Goal: Task Accomplishment & Management: Manage account settings

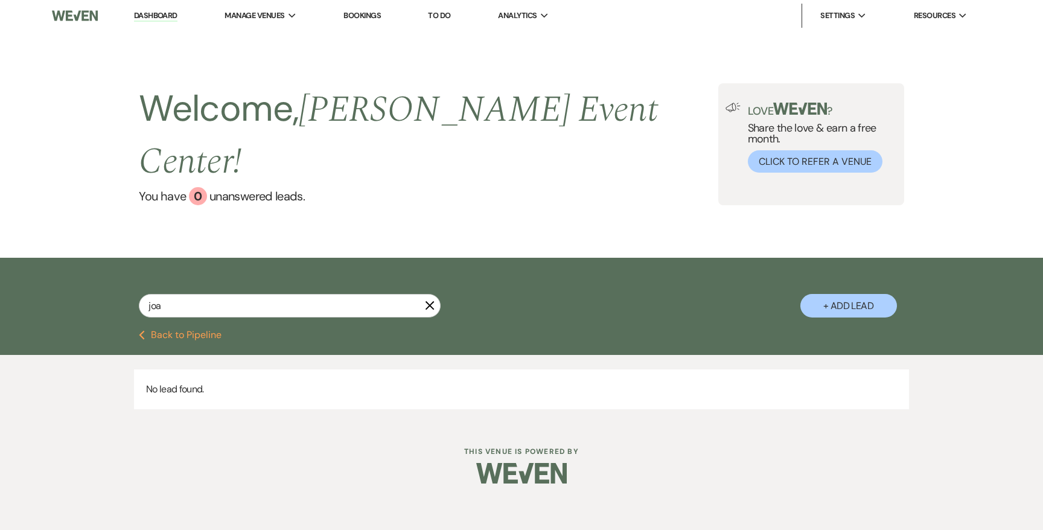
type input "jo"
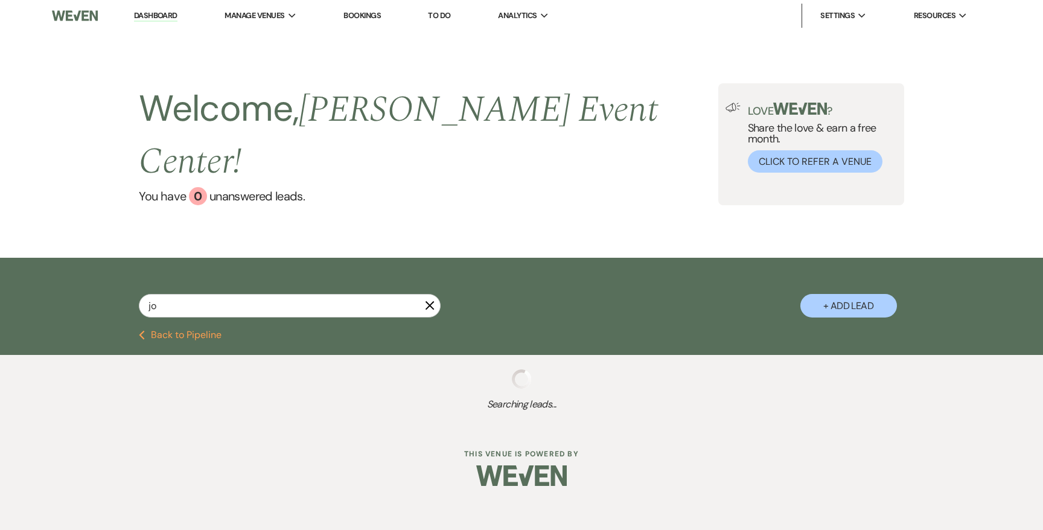
select select "2"
select select "5"
select select "4"
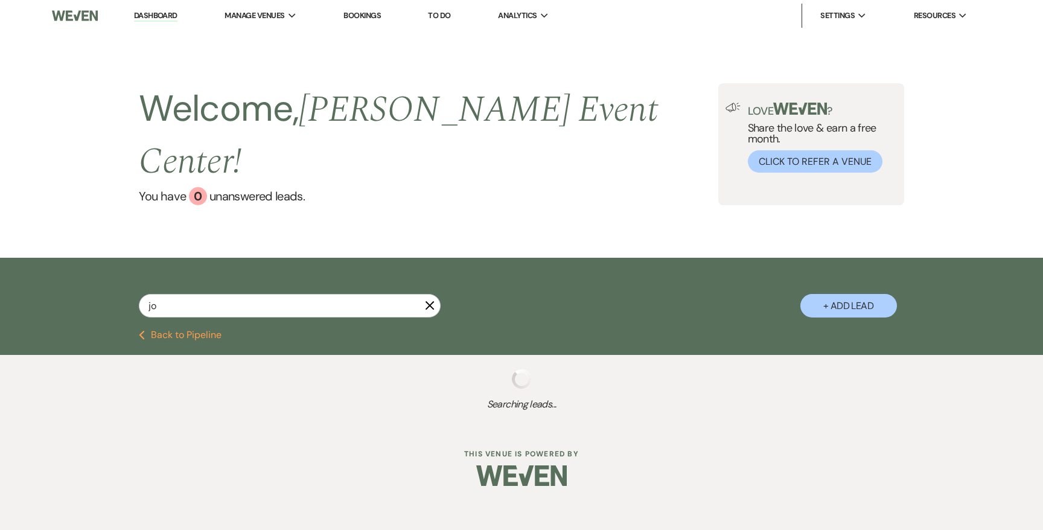
select select "2"
select select "8"
select select "4"
select select "2"
select select "6"
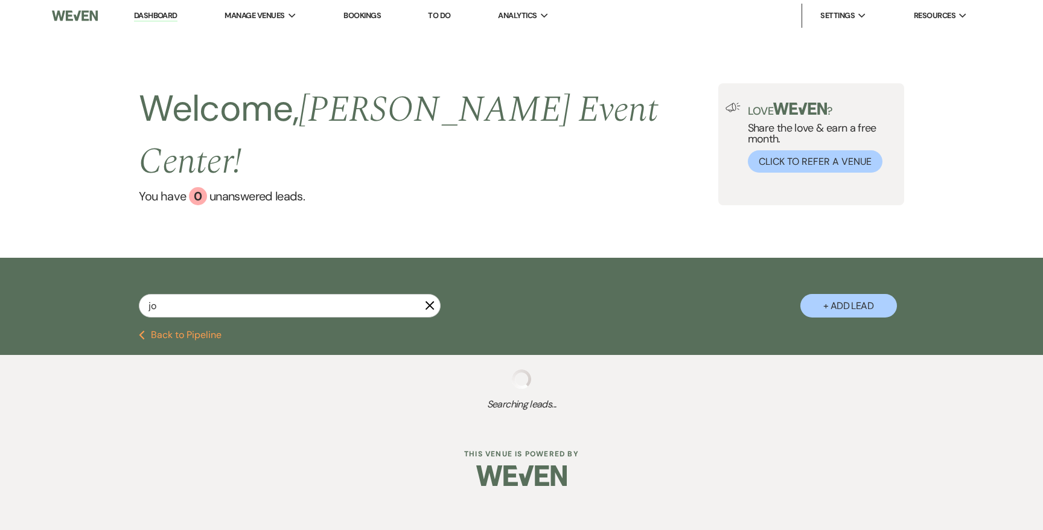
select select "2"
select select "5"
select select "6"
select select "4"
select select "8"
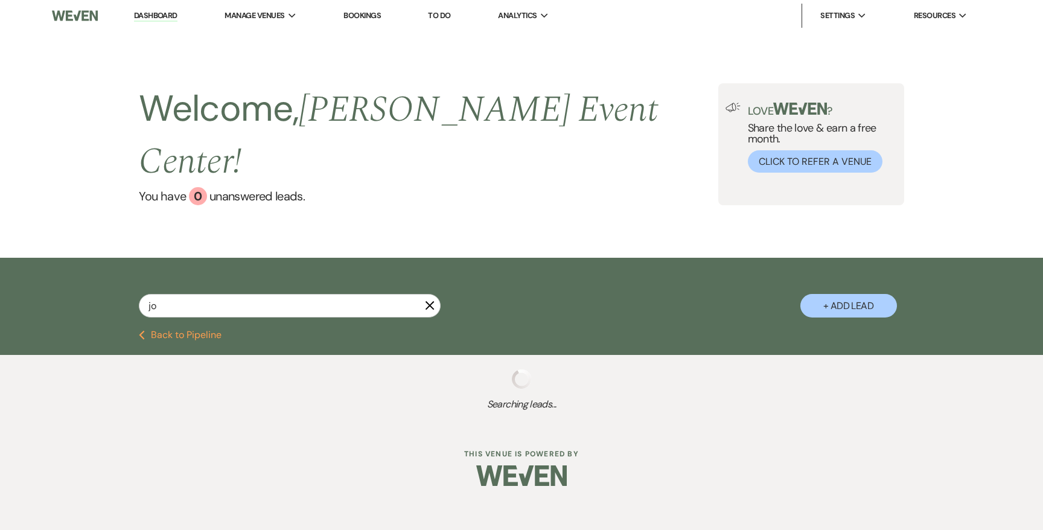
select select "8"
select select "5"
select select "2"
select select "4"
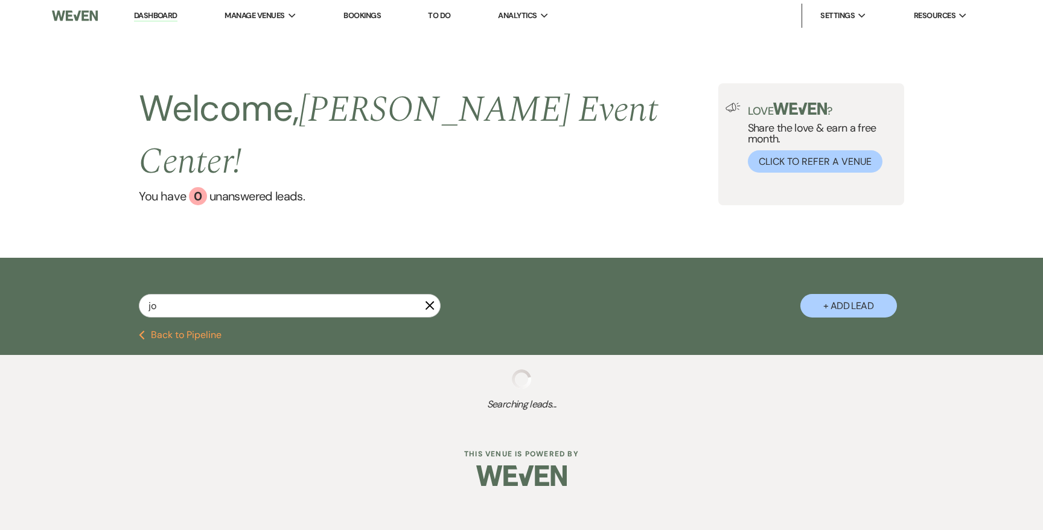
select select "8"
select select "5"
select select "8"
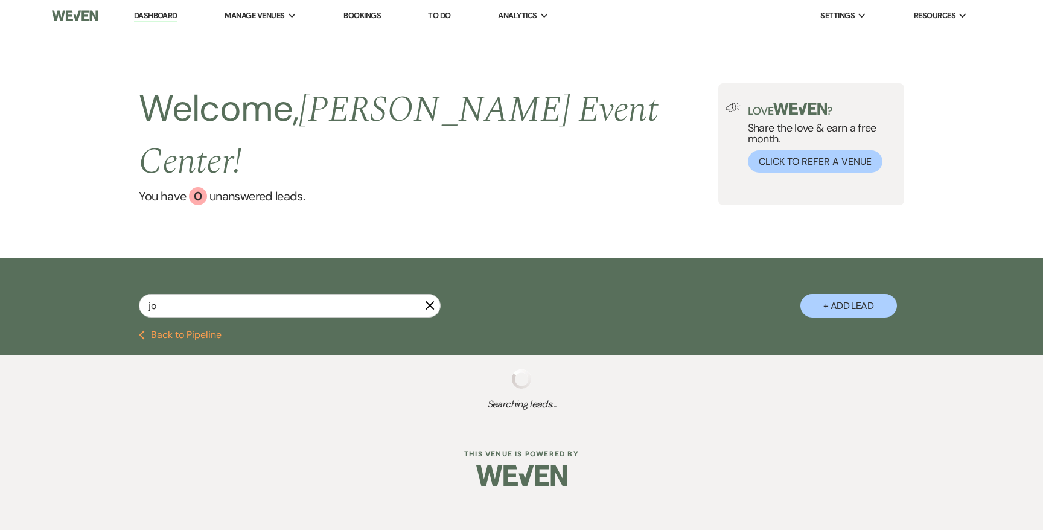
select select "4"
select select "8"
select select "4"
select select "8"
select select "1"
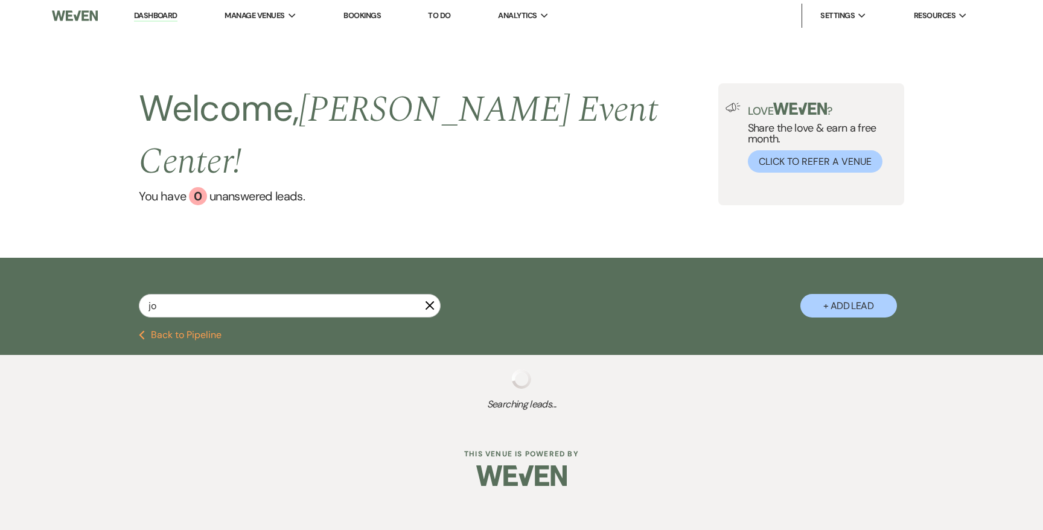
select select "8"
select select "4"
select select "8"
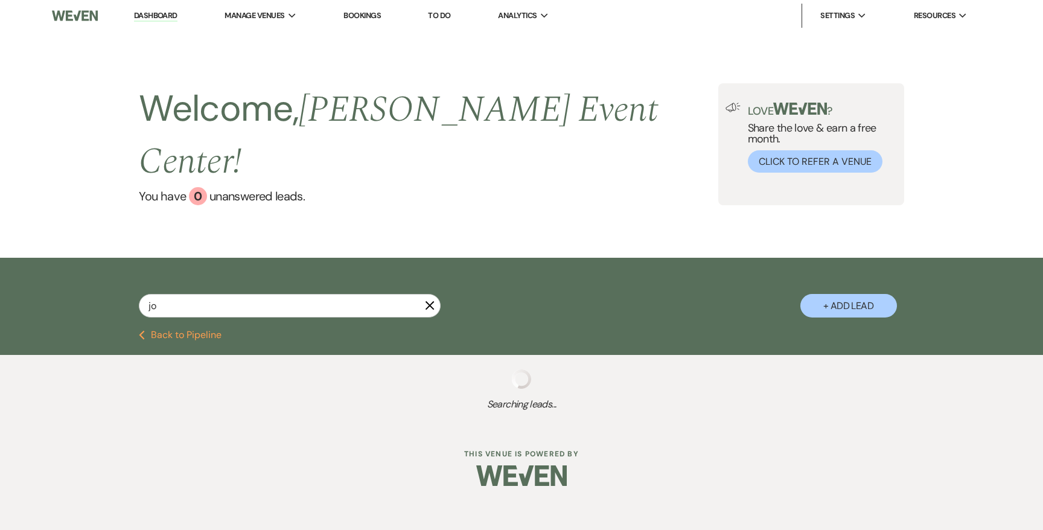
select select "5"
select select "8"
select select "7"
select select "8"
select select "6"
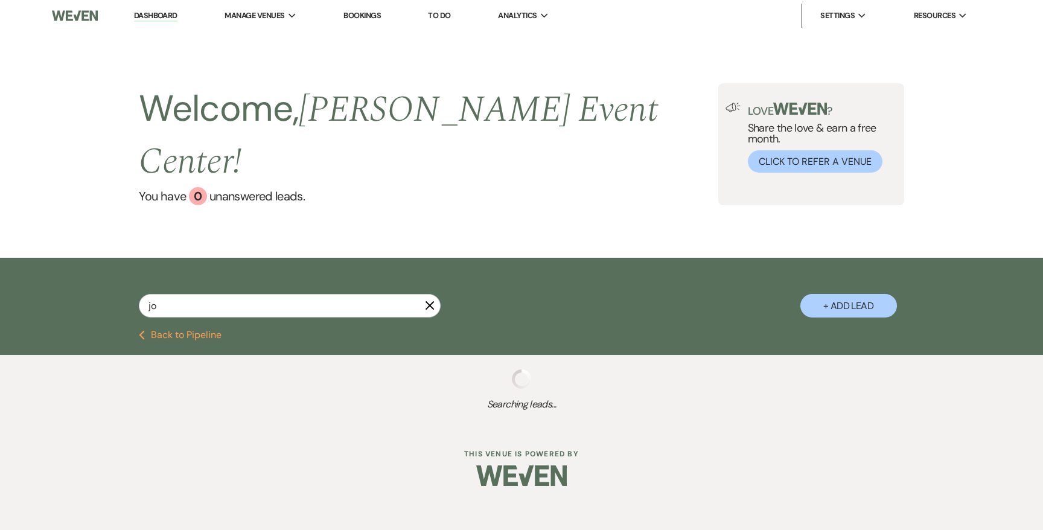
select select "8"
select select "1"
select select "8"
select select "1"
select select "8"
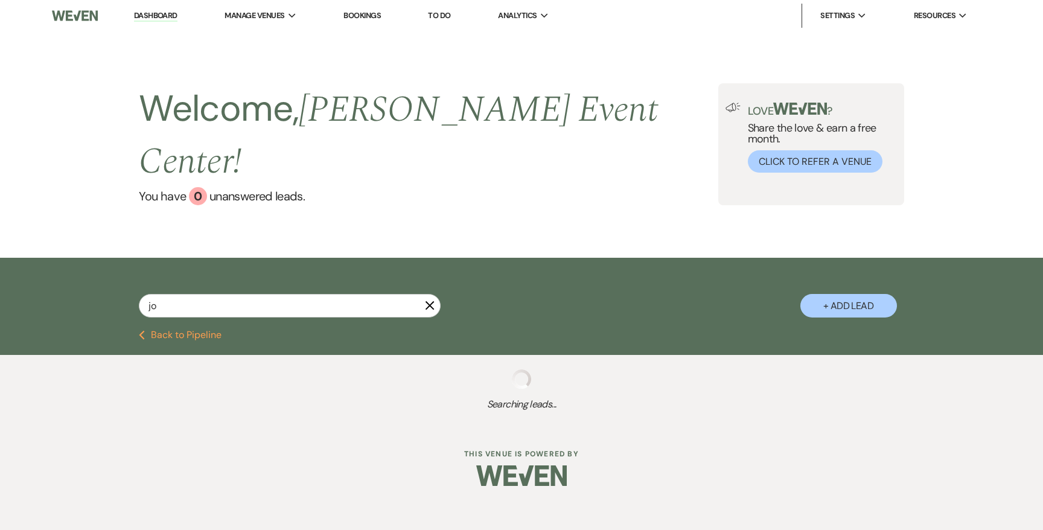
select select "4"
select select "8"
select select "1"
select select "8"
select select "1"
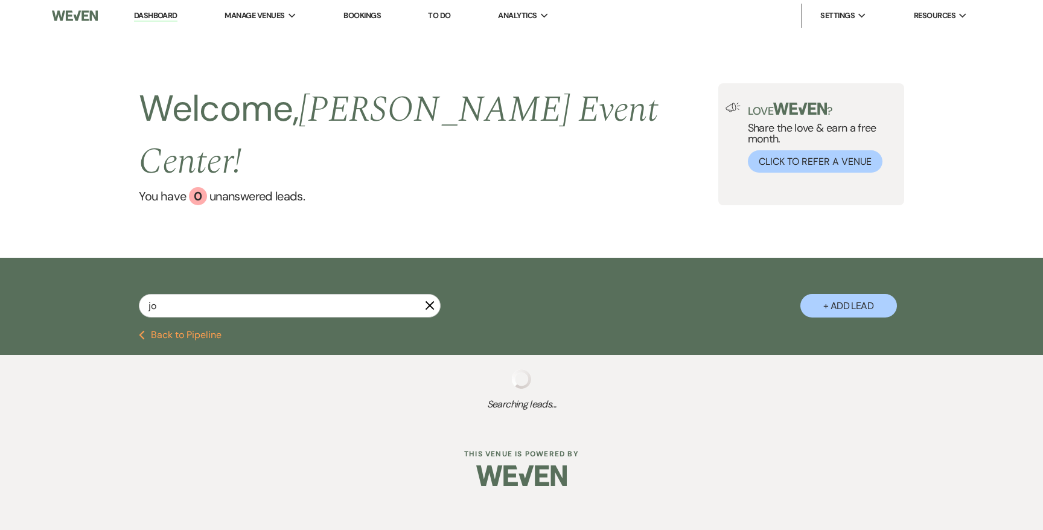
select select "8"
select select "2"
select select "5"
select select "8"
select select "2"
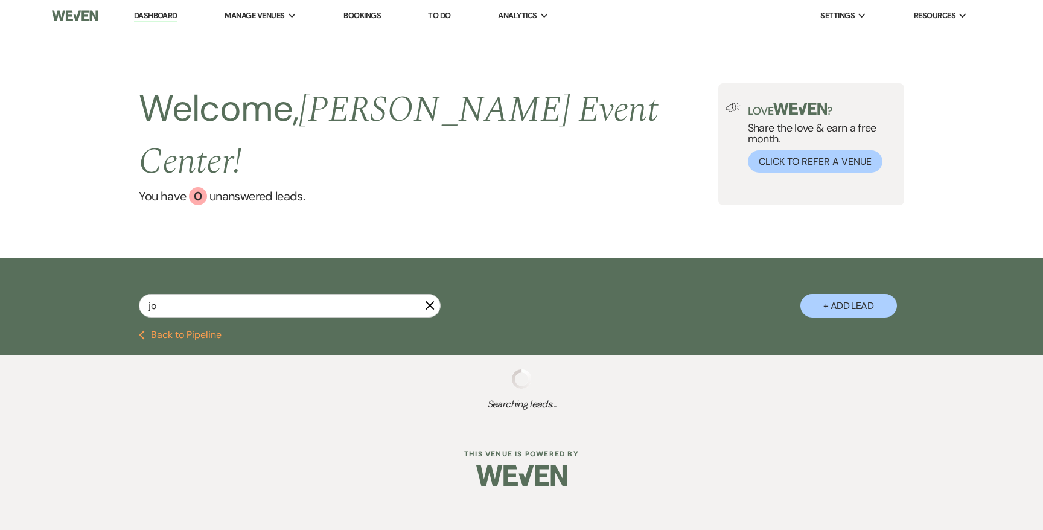
select select "8"
select select "2"
select select "8"
select select "1"
select select "8"
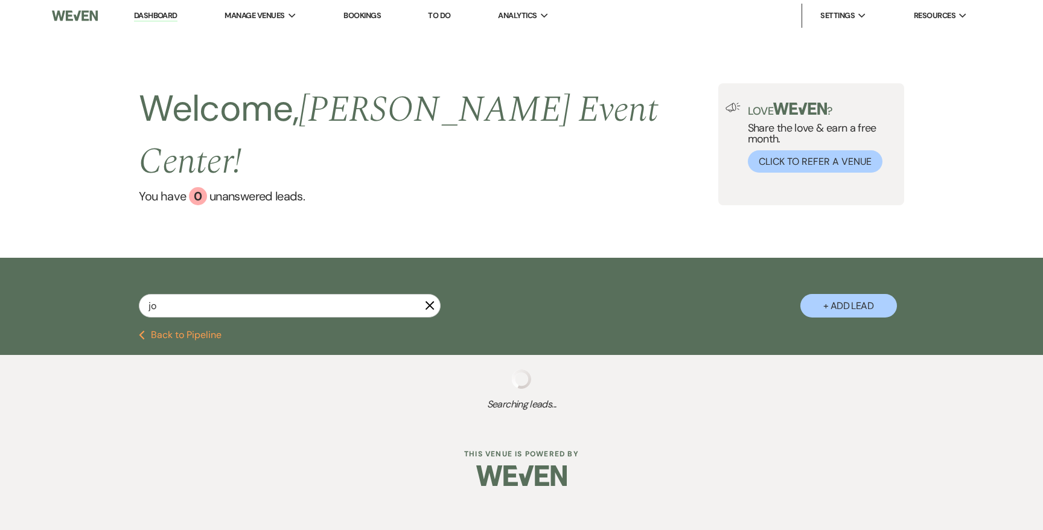
select select "7"
select select "6"
select select "8"
select select "6"
select select "8"
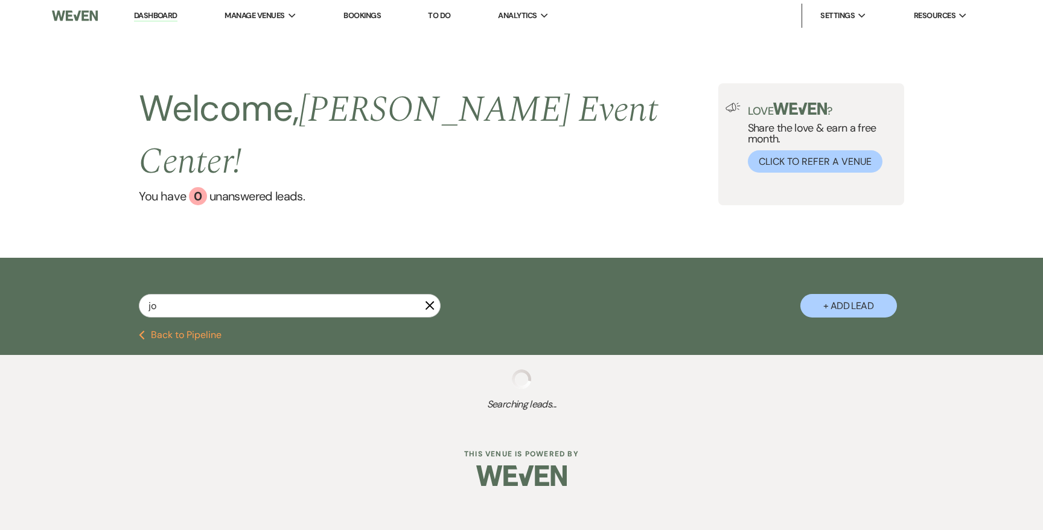
select select "2"
select select "8"
select select "6"
select select "8"
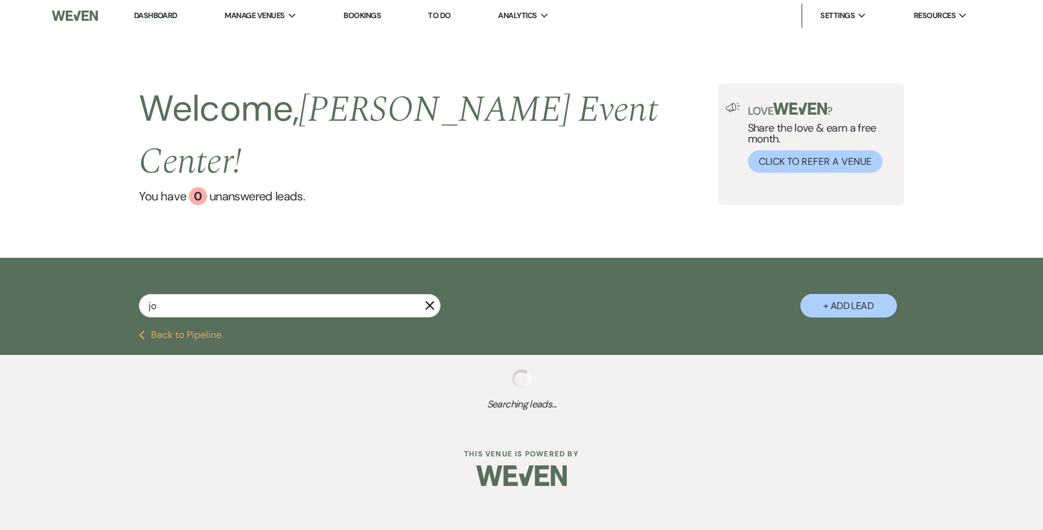
select select "4"
select select "8"
select select "4"
select select "8"
select select "6"
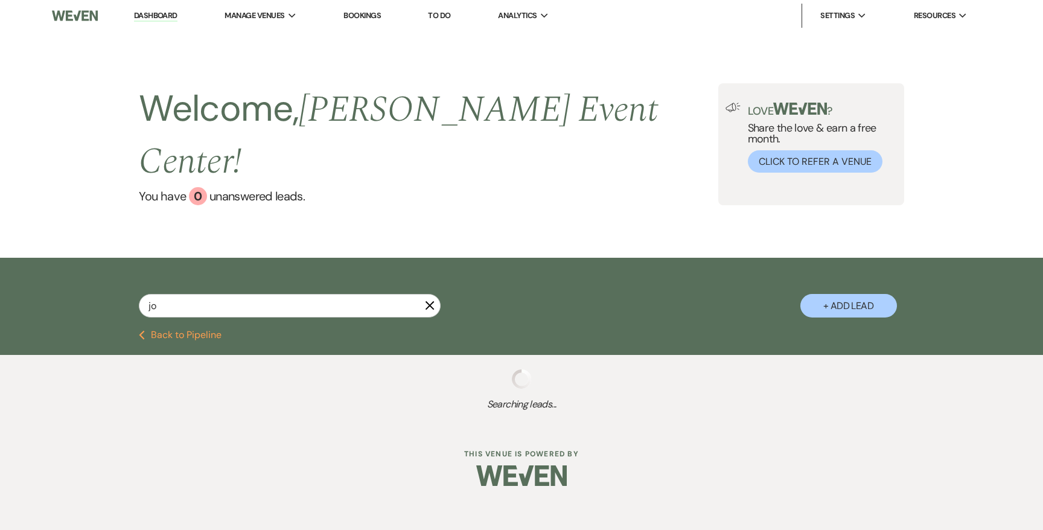
select select "8"
select select "5"
select select "8"
select select "6"
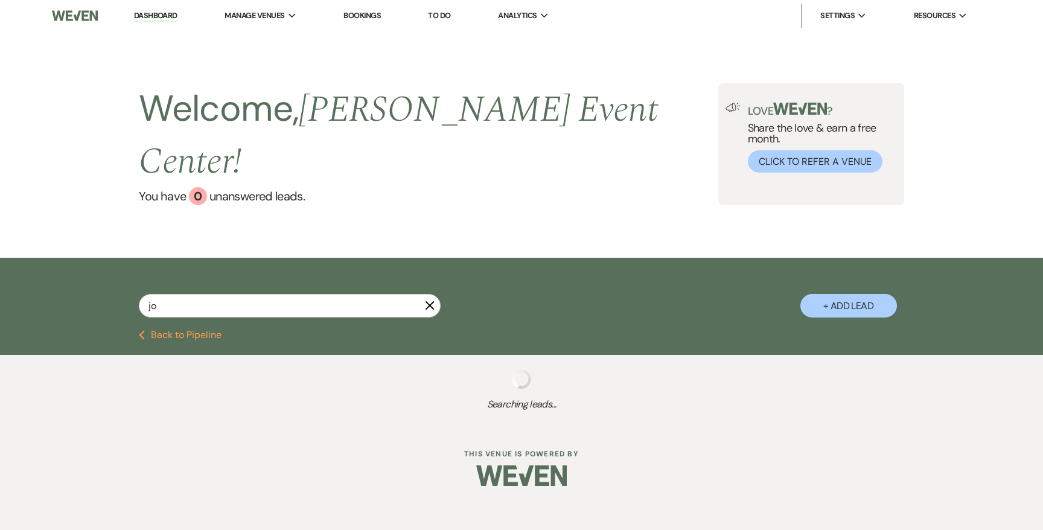
select select "8"
select select "4"
select select "8"
select select "6"
select select "8"
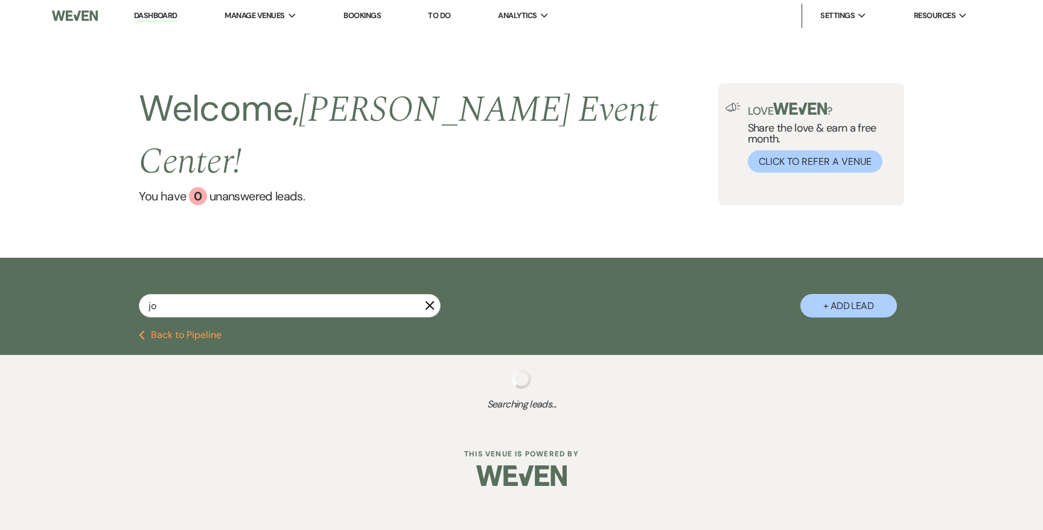
select select "7"
select select "8"
select select "1"
select select "8"
select select "6"
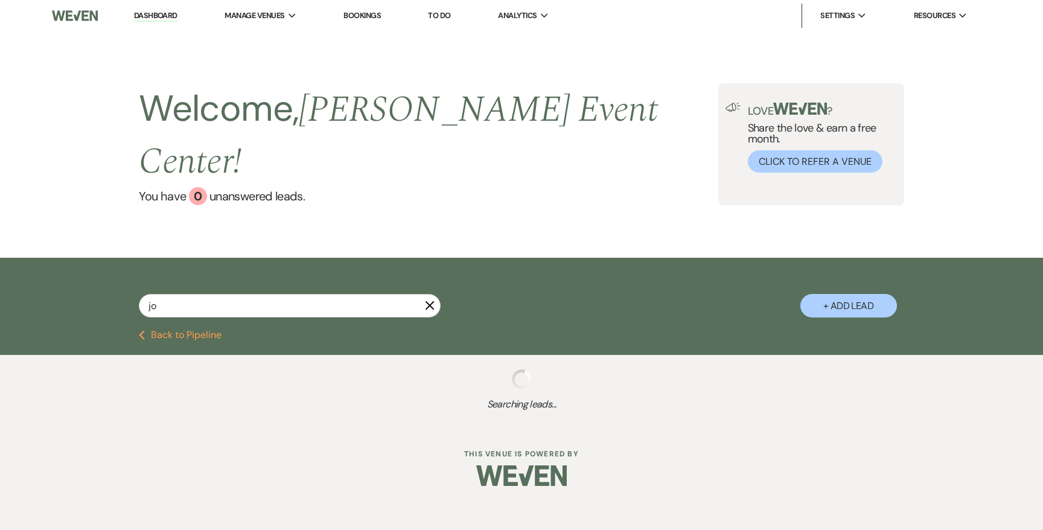
select select "8"
select select "6"
select select "8"
select select "6"
select select "8"
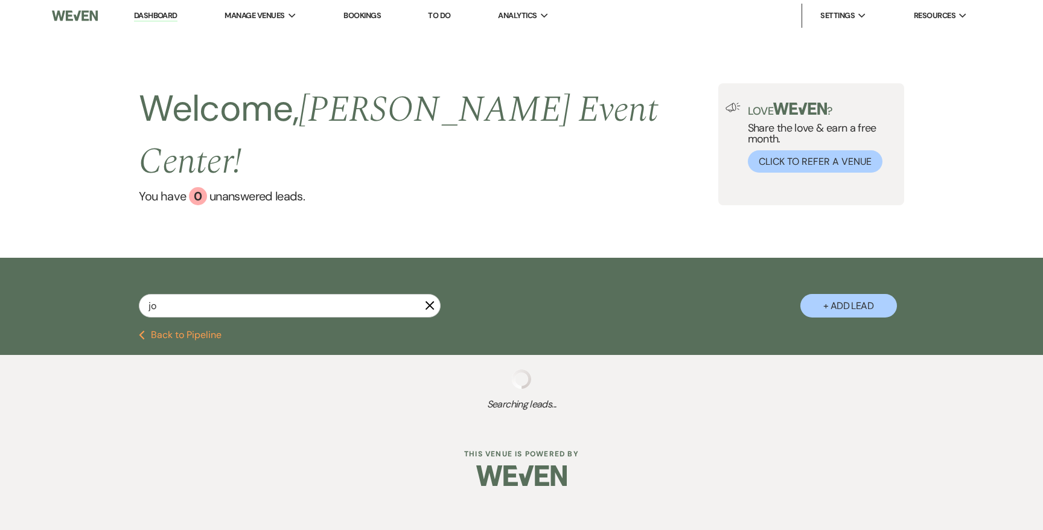
select select "6"
select select "2"
select select "8"
select select "6"
select select "8"
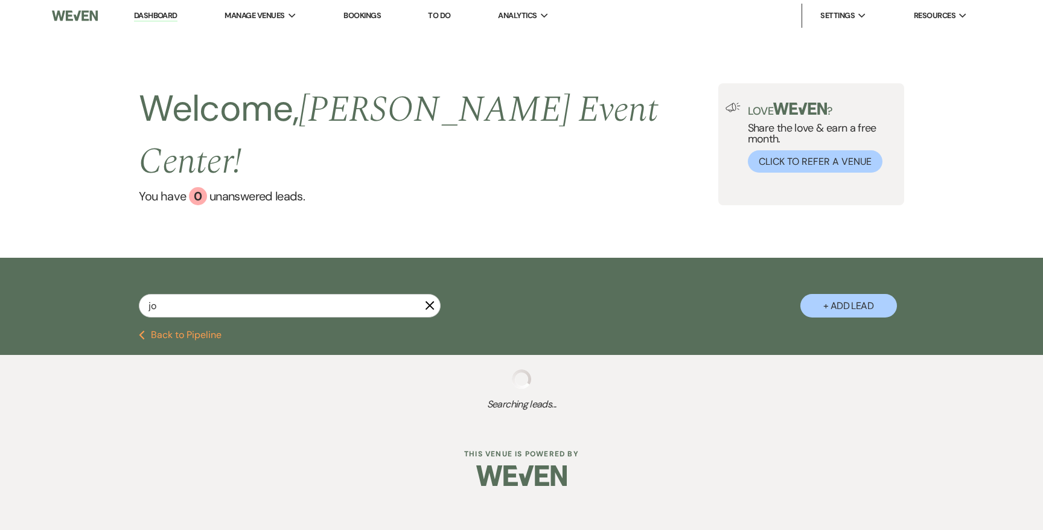
select select "1"
select select "8"
select select "6"
select select "8"
select select "6"
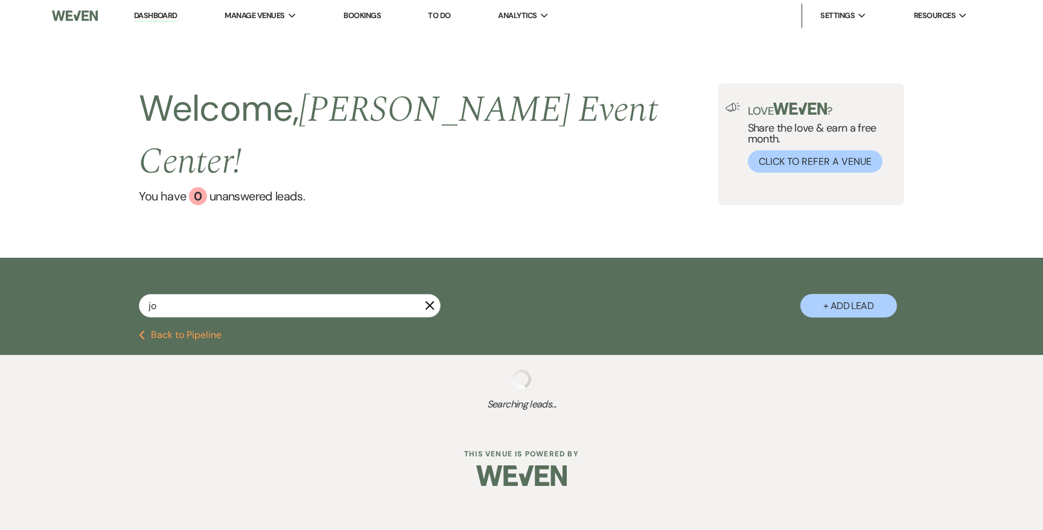
select select "5"
select select "8"
select select "6"
select select "8"
select select "1"
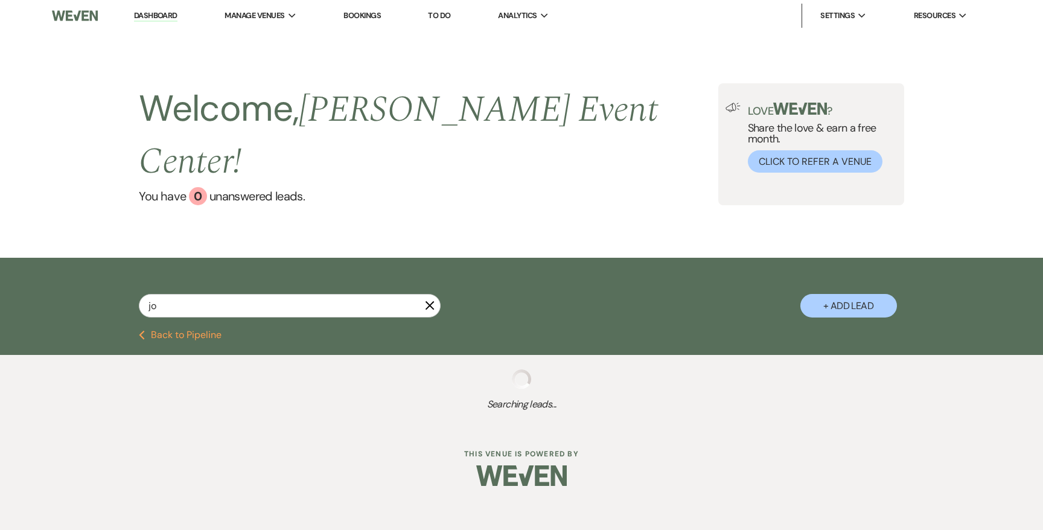
select select "8"
select select "6"
select select "8"
select select "1"
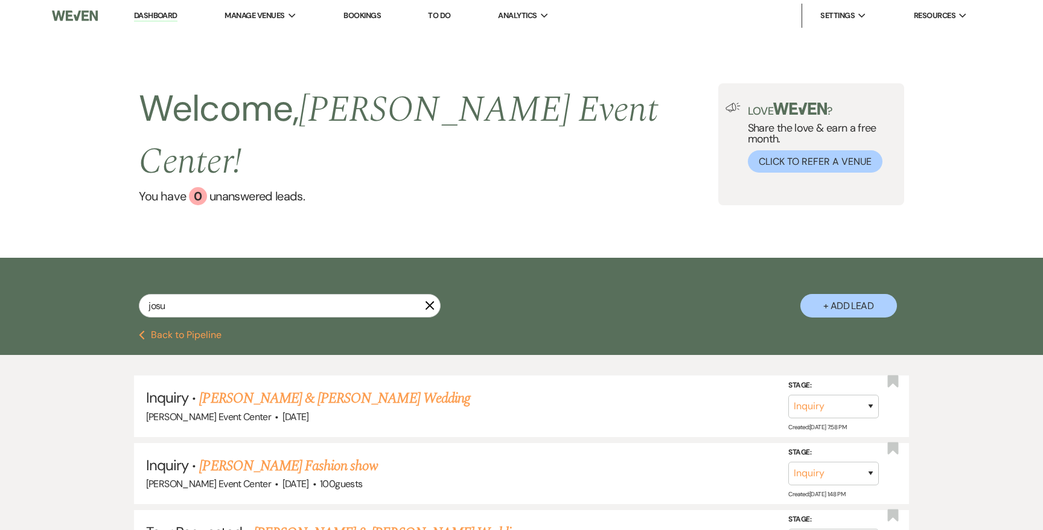
type input "[PERSON_NAME]"
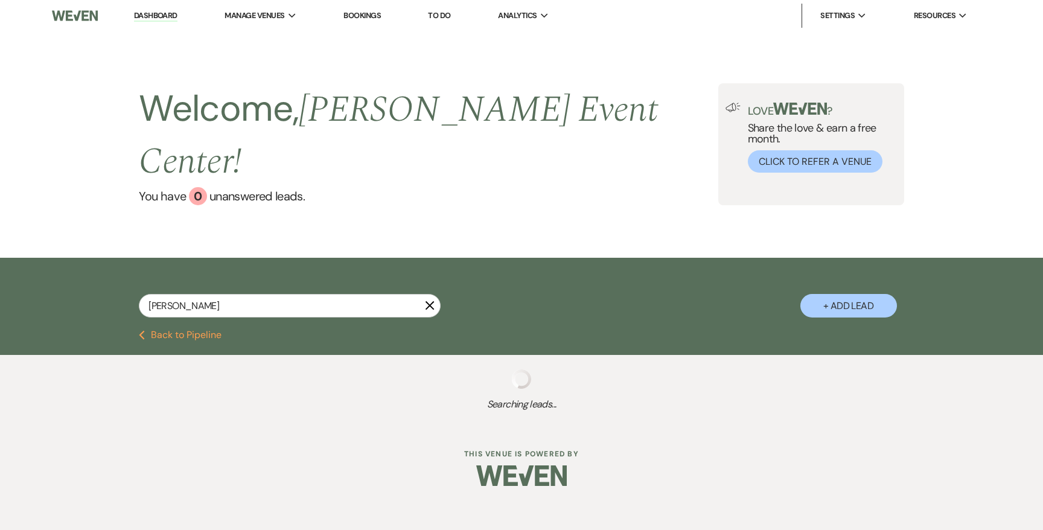
select select "8"
select select "6"
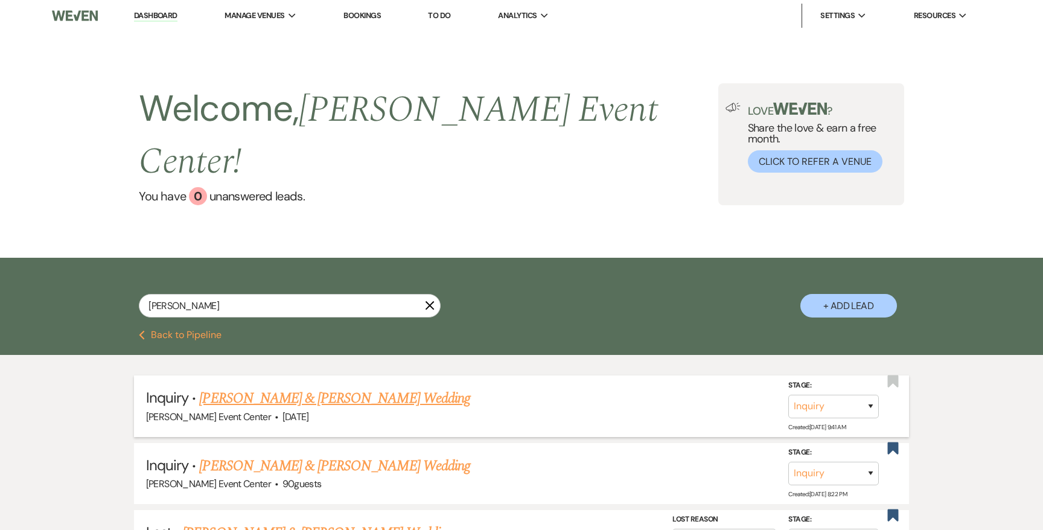
type input "[PERSON_NAME]"
click at [312, 388] on link "[PERSON_NAME] & [PERSON_NAME] Wedding" at bounding box center [334, 399] width 270 height 22
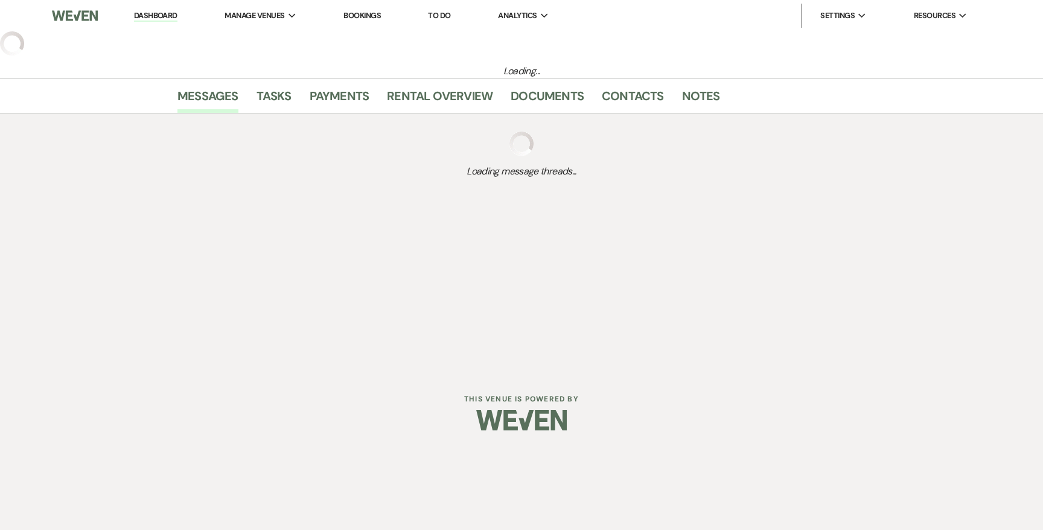
select select "5"
